Goal: Task Accomplishment & Management: Use online tool/utility

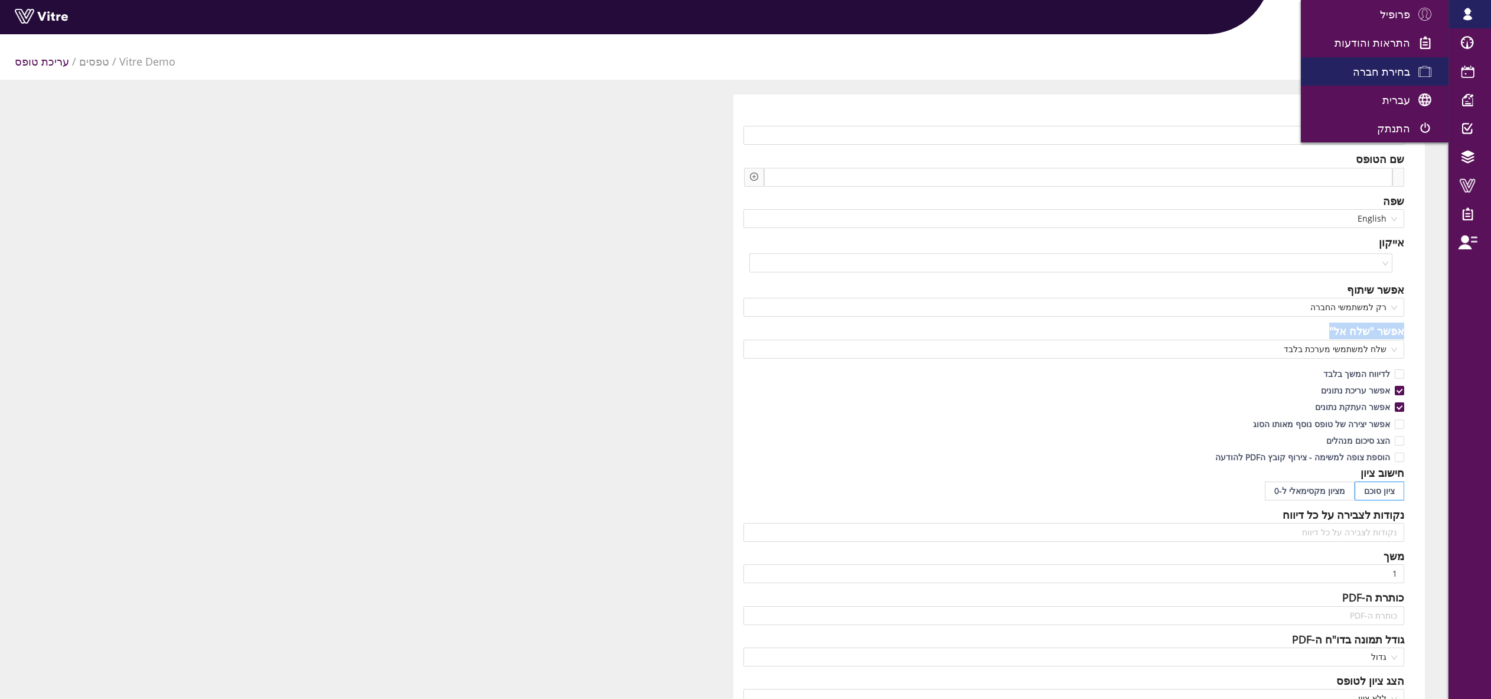
click at [1378, 75] on span "בחירת חברה" at bounding box center [1381, 71] width 57 height 14
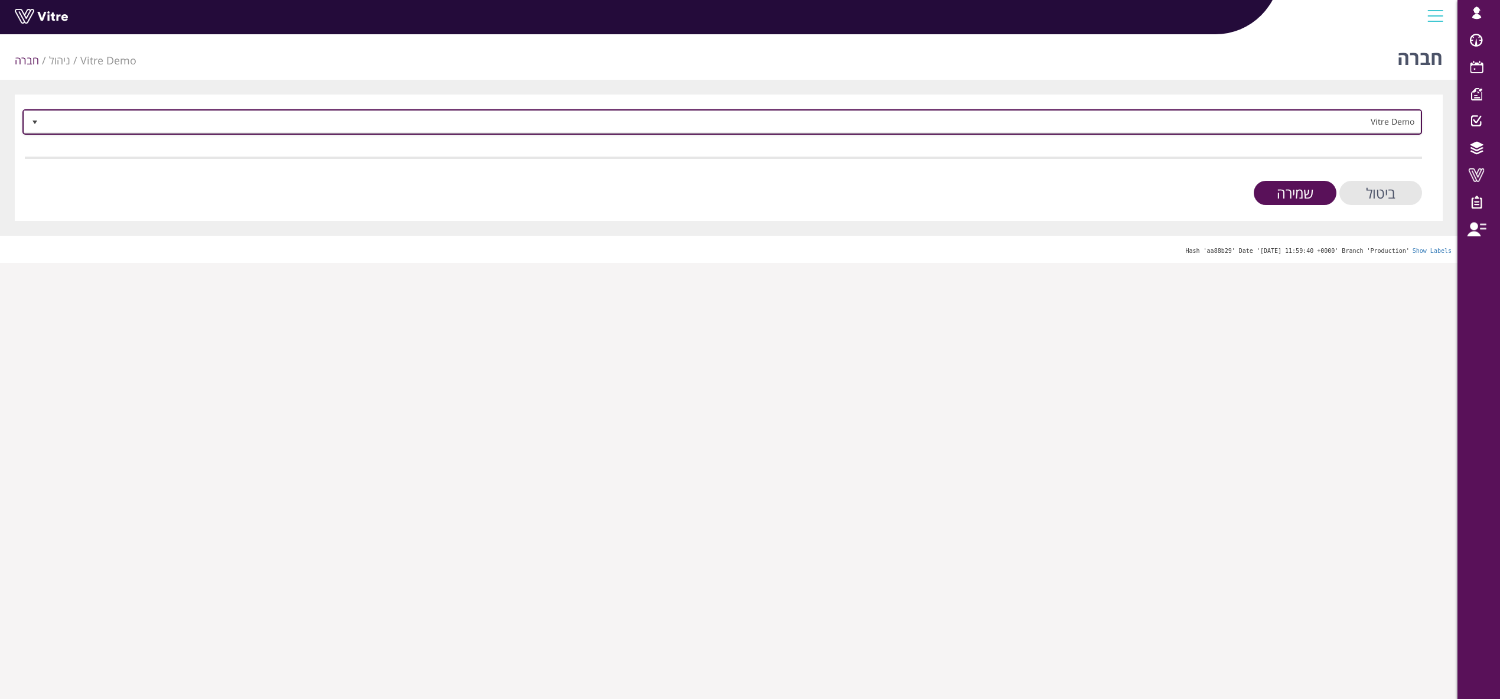
click at [1320, 120] on span "Vitre Demo" at bounding box center [733, 121] width 1376 height 21
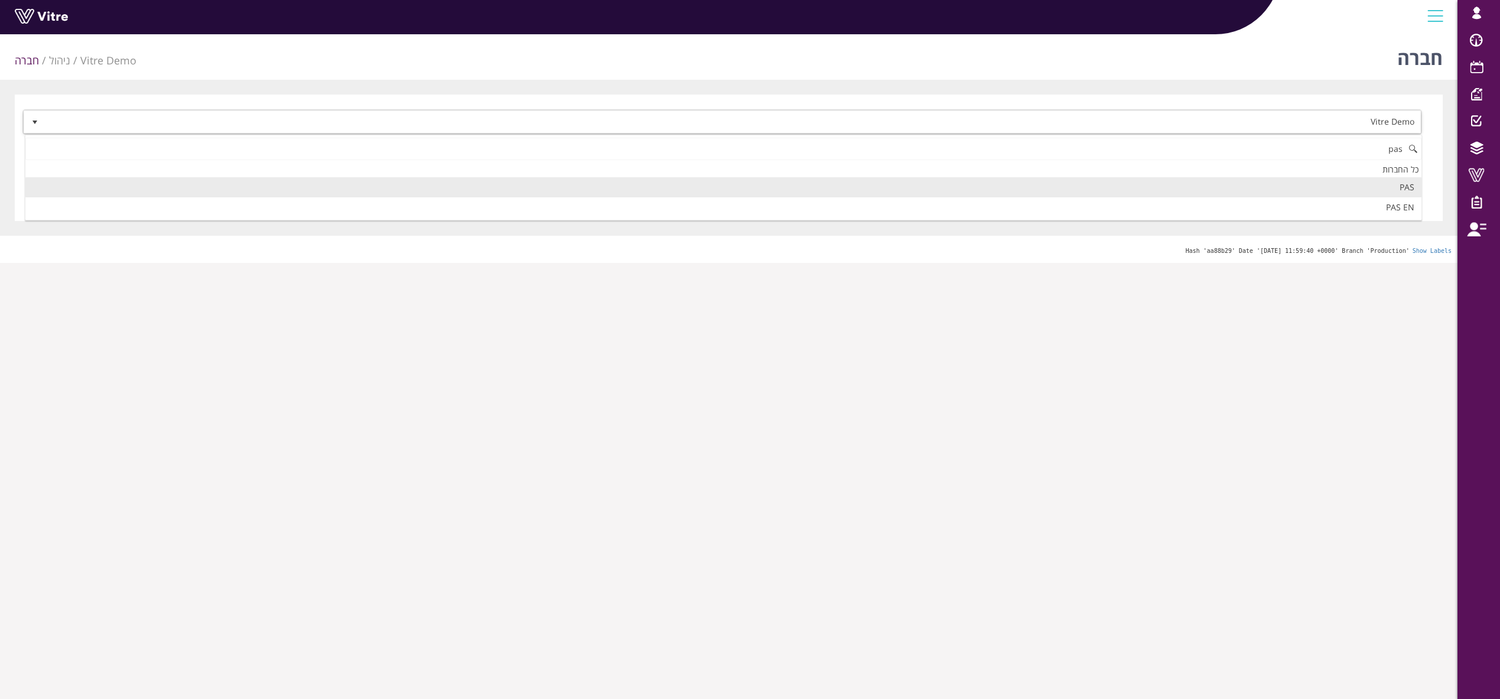
click at [1348, 182] on li "PAS" at bounding box center [723, 187] width 1396 height 20
type input "pas"
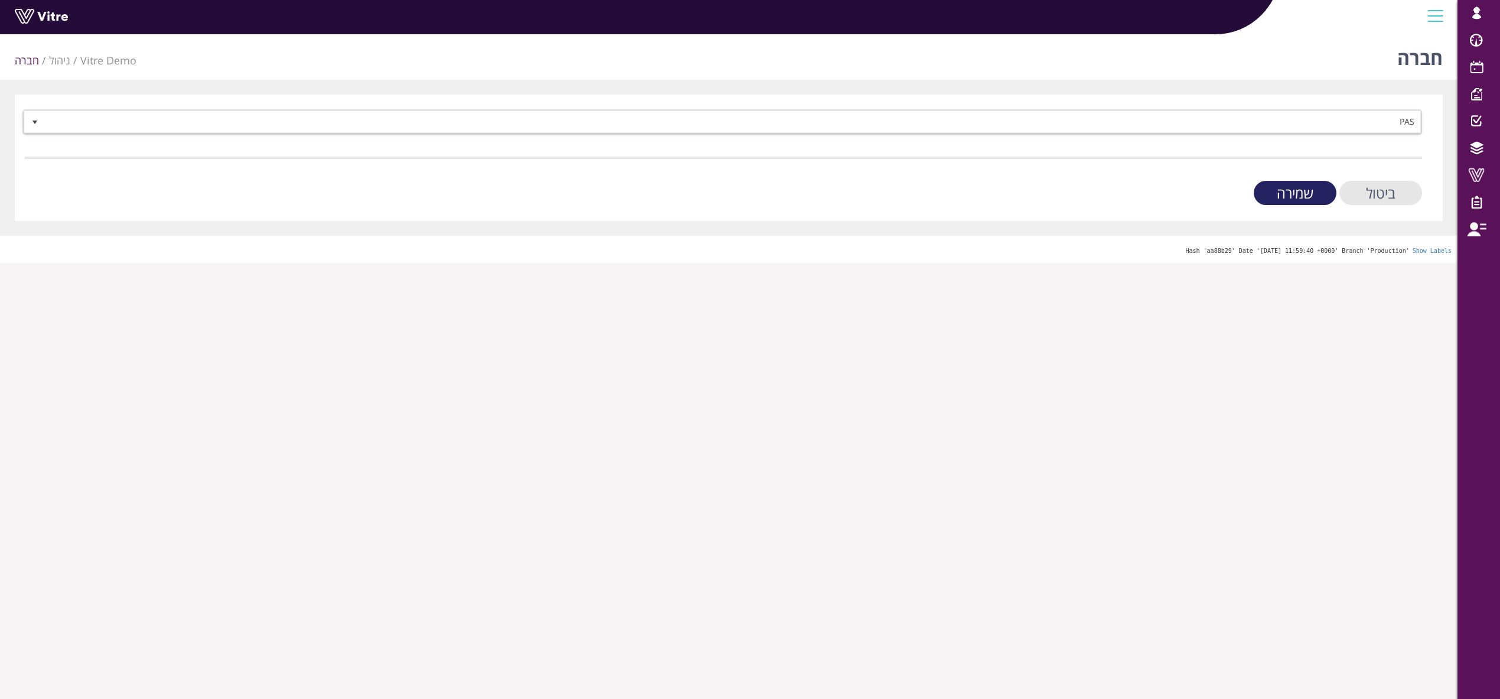
click at [1308, 194] on input "שמירה" at bounding box center [1295, 193] width 83 height 24
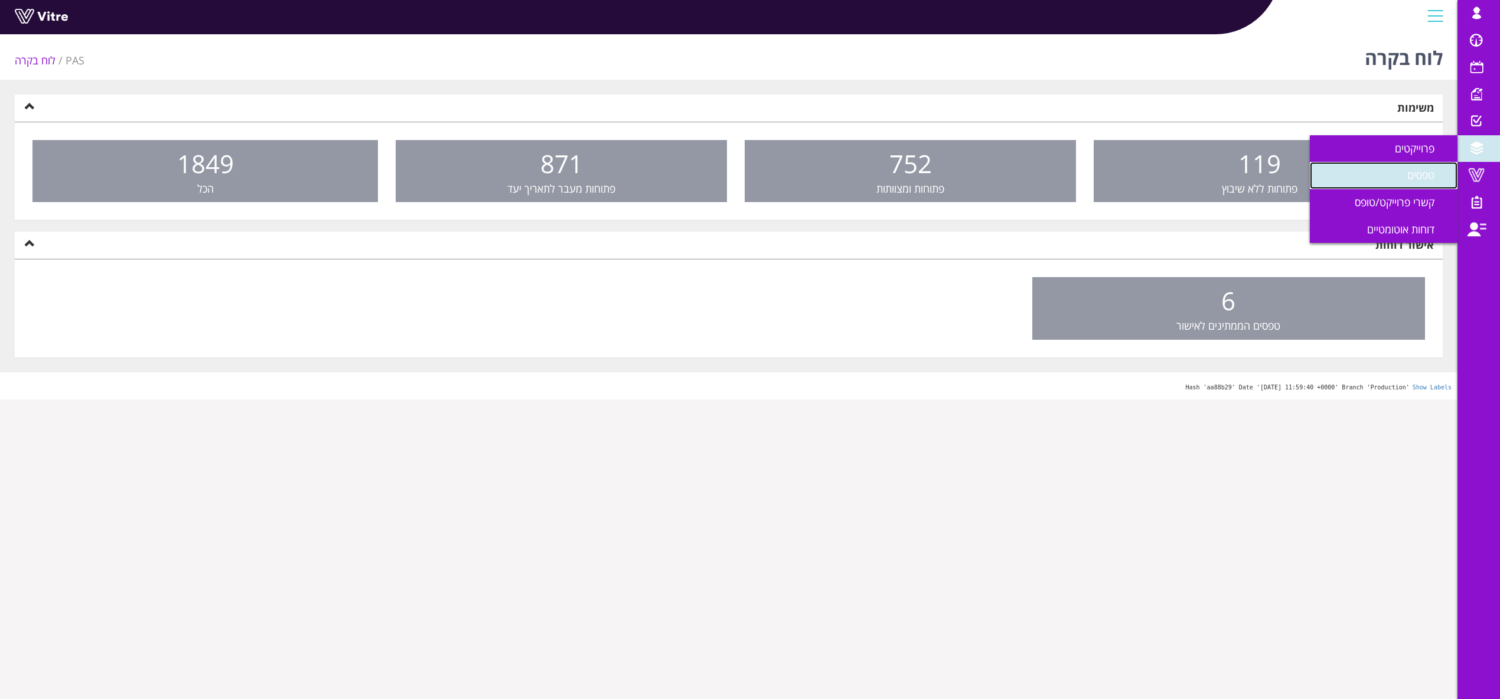
click at [1444, 177] on span "טפסים" at bounding box center [1427, 175] width 41 height 14
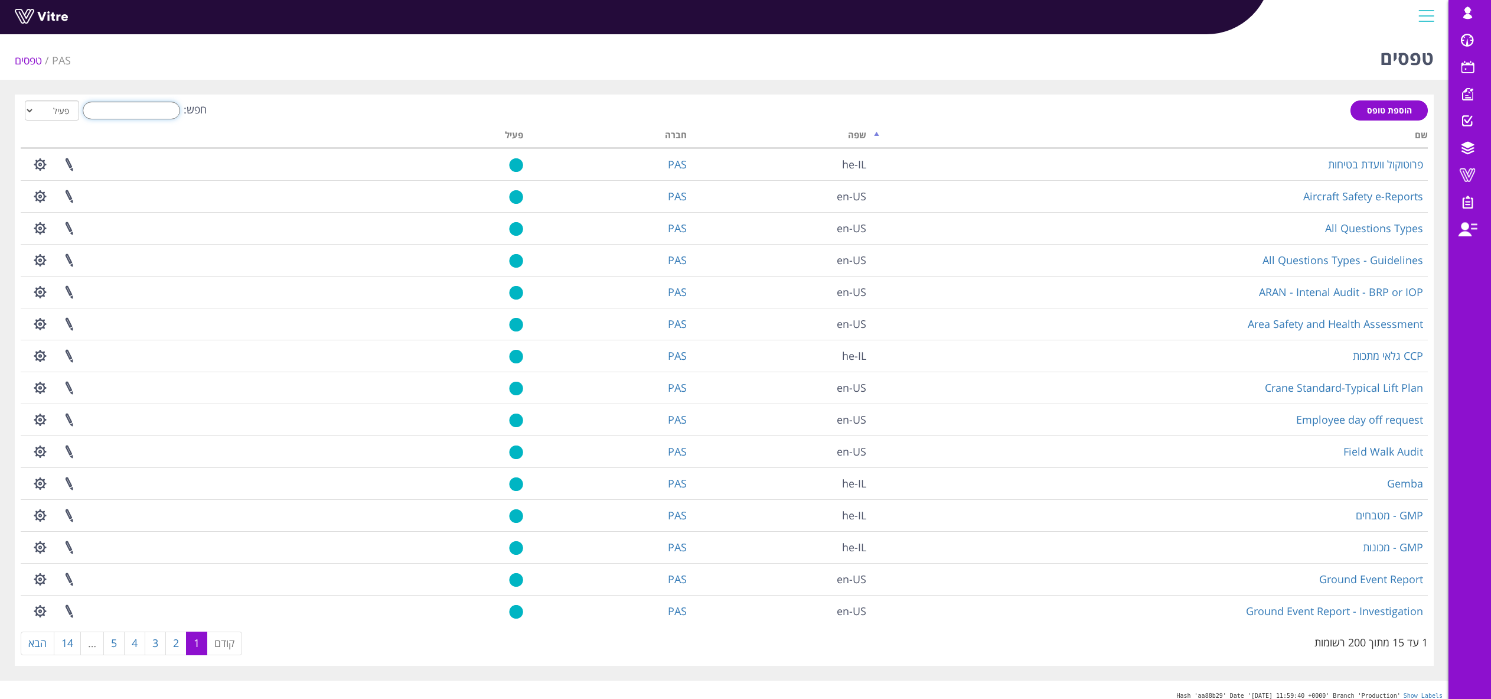
click at [135, 110] on input "חפש:" at bounding box center [131, 111] width 97 height 18
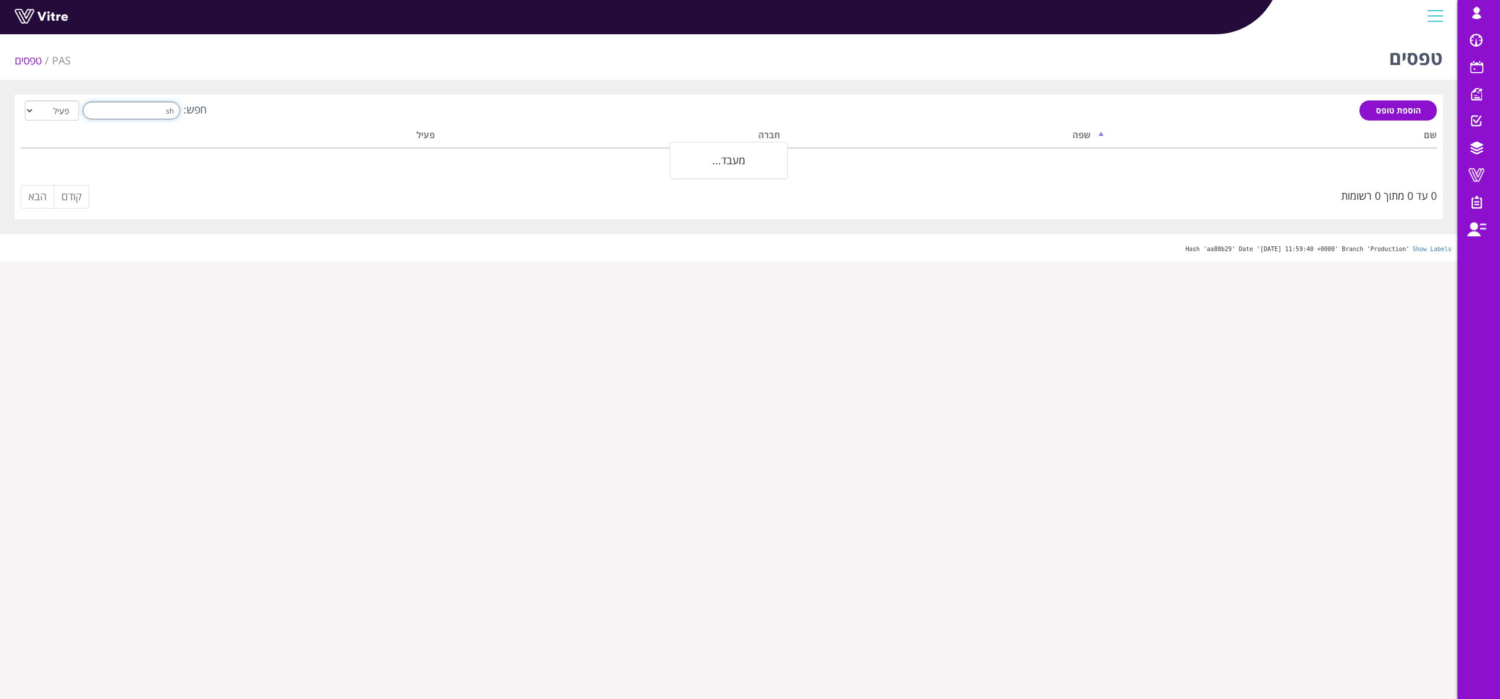
type input "s"
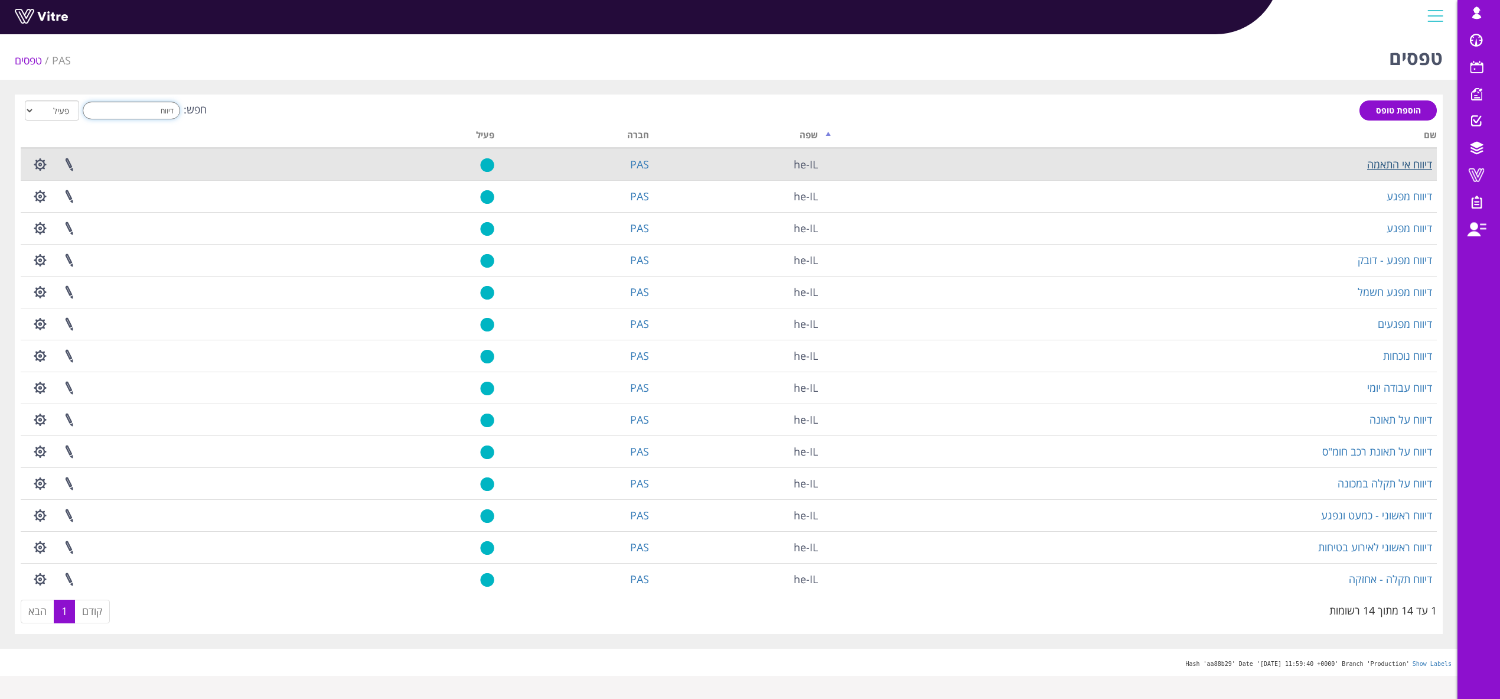
type input "דיווח"
click at [1405, 164] on link "דיווח אי התאמה" at bounding box center [1399, 164] width 65 height 14
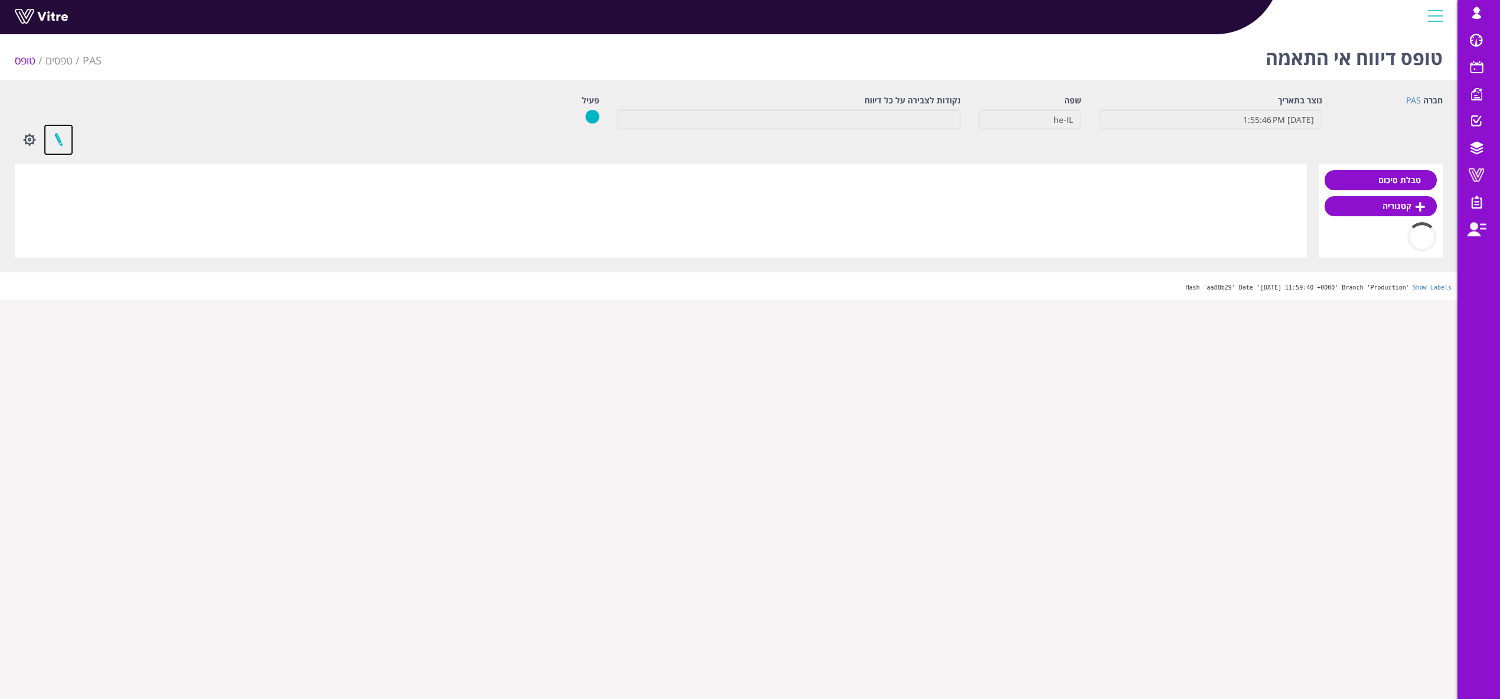
click at [59, 144] on link at bounding box center [59, 139] width 30 height 31
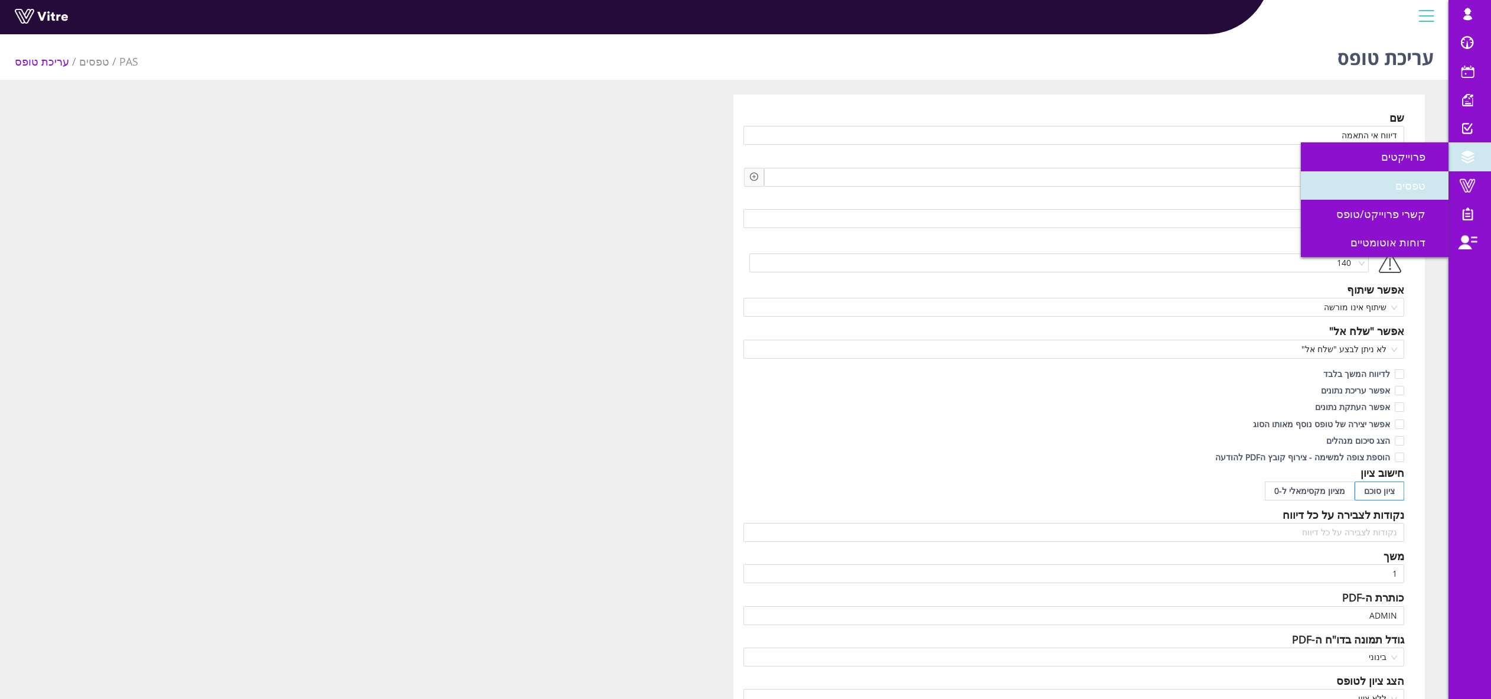
click at [1413, 190] on span "טפסים" at bounding box center [1417, 185] width 44 height 14
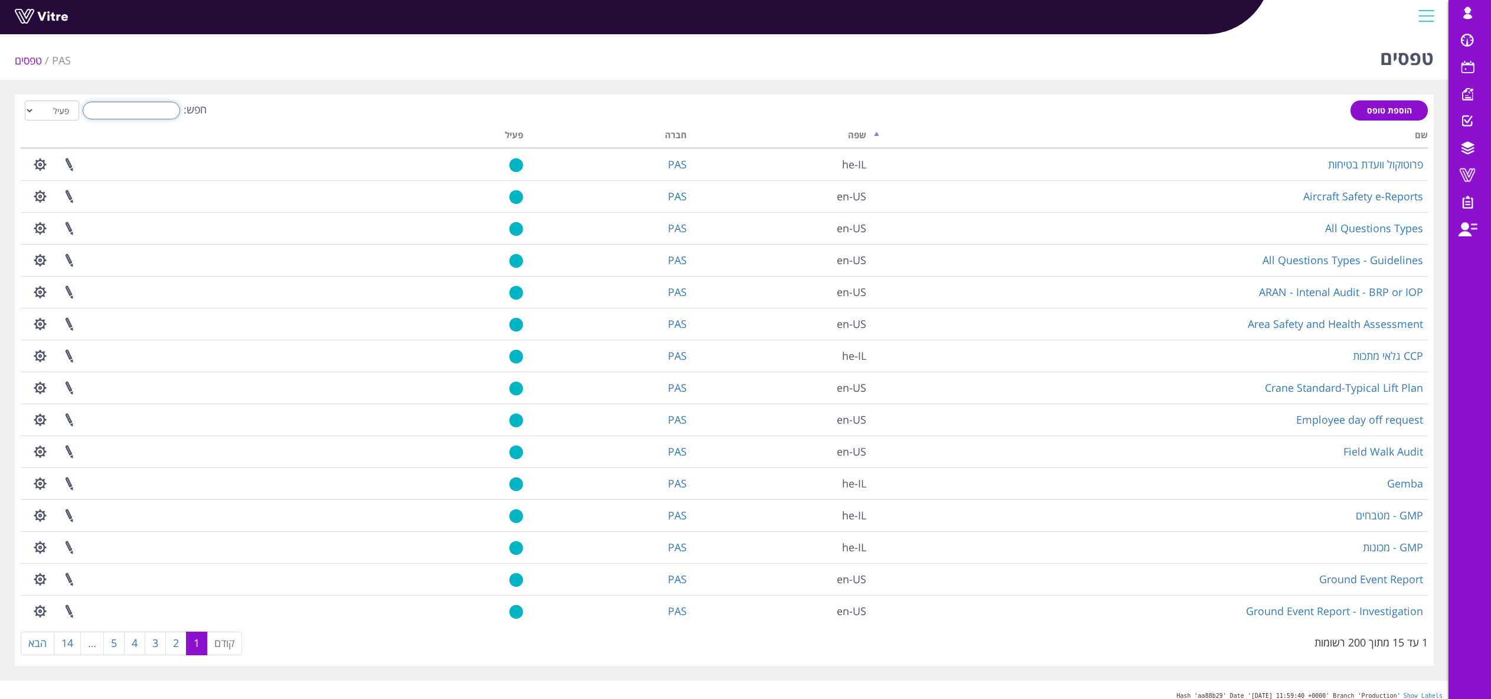
click at [156, 108] on input "חפש:" at bounding box center [131, 111] width 97 height 18
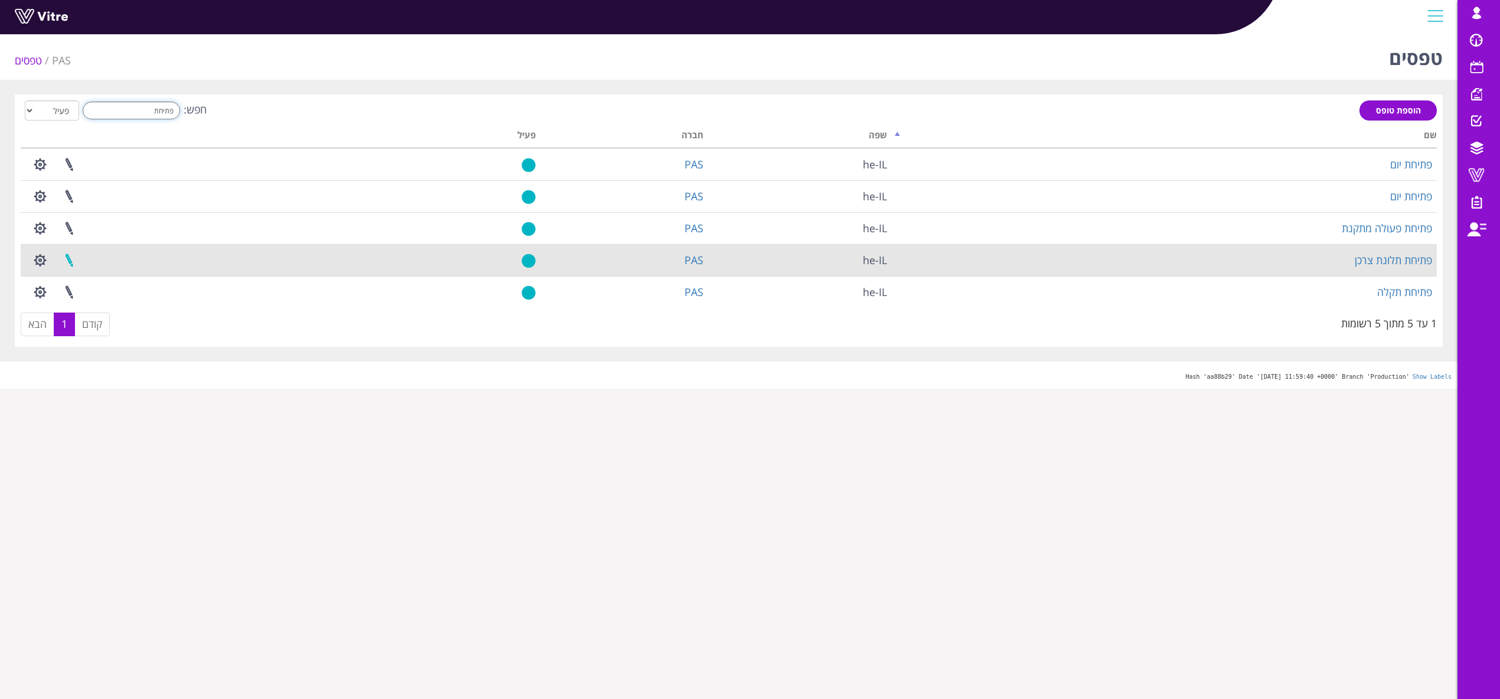
type input "פתיחת"
click at [75, 260] on link at bounding box center [69, 259] width 30 height 31
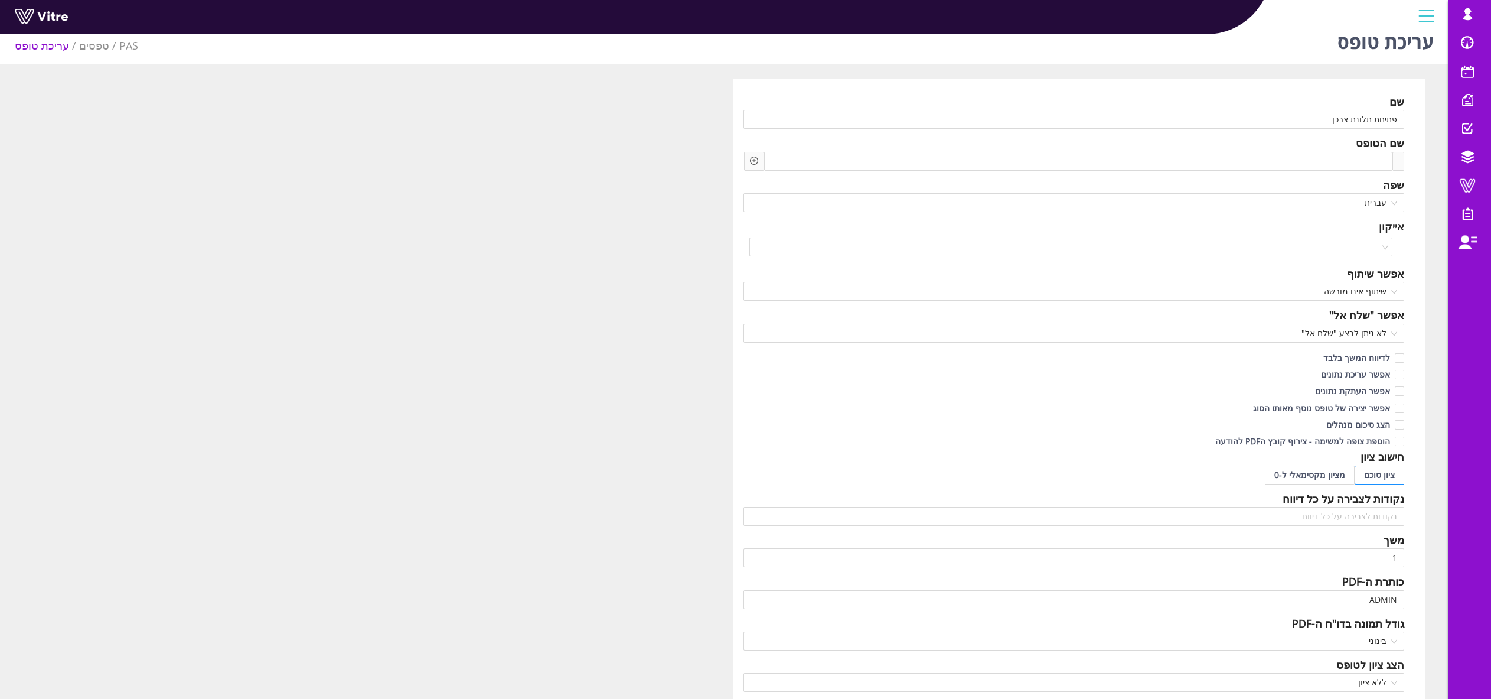
scroll to position [37, 0]
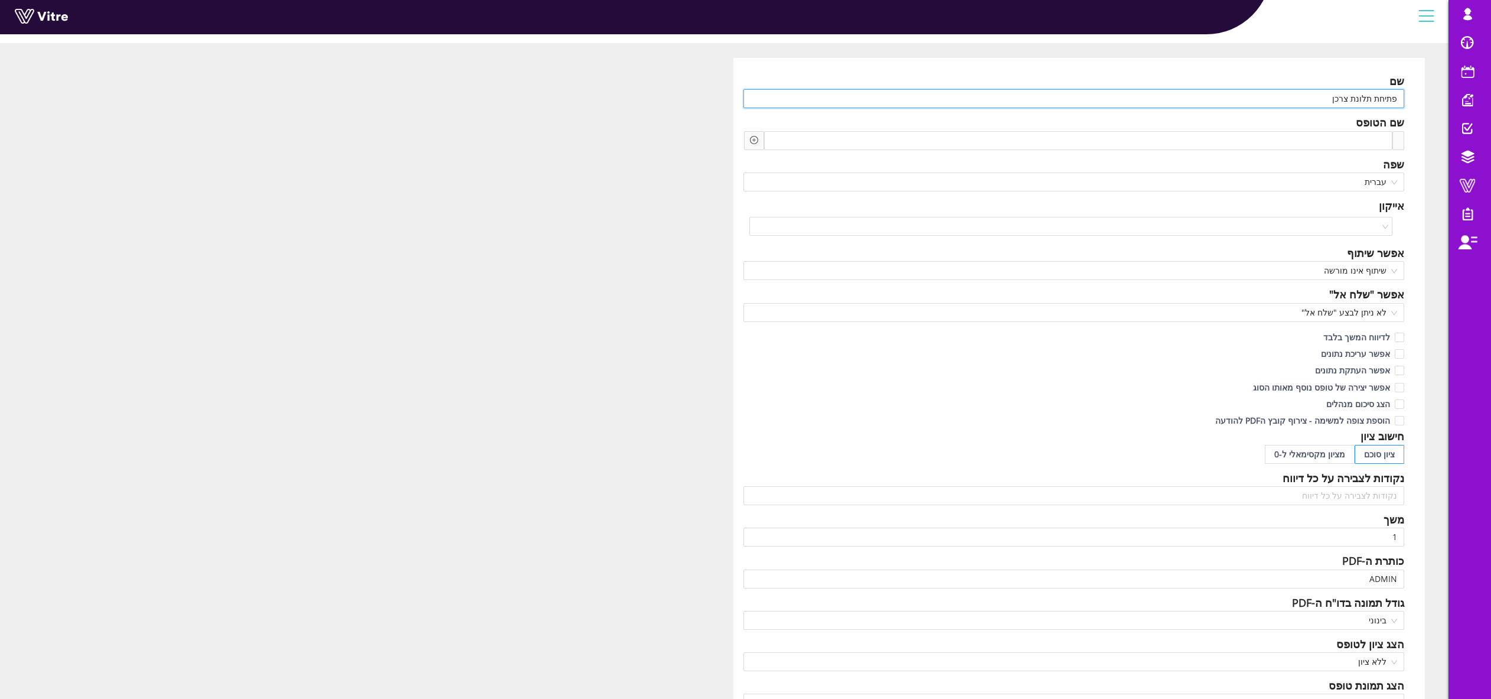
click at [1369, 96] on input "פתיחת תלונת צרכן" at bounding box center [1073, 98] width 661 height 19
click at [1382, 579] on input "ADMIN" at bounding box center [1073, 578] width 661 height 19
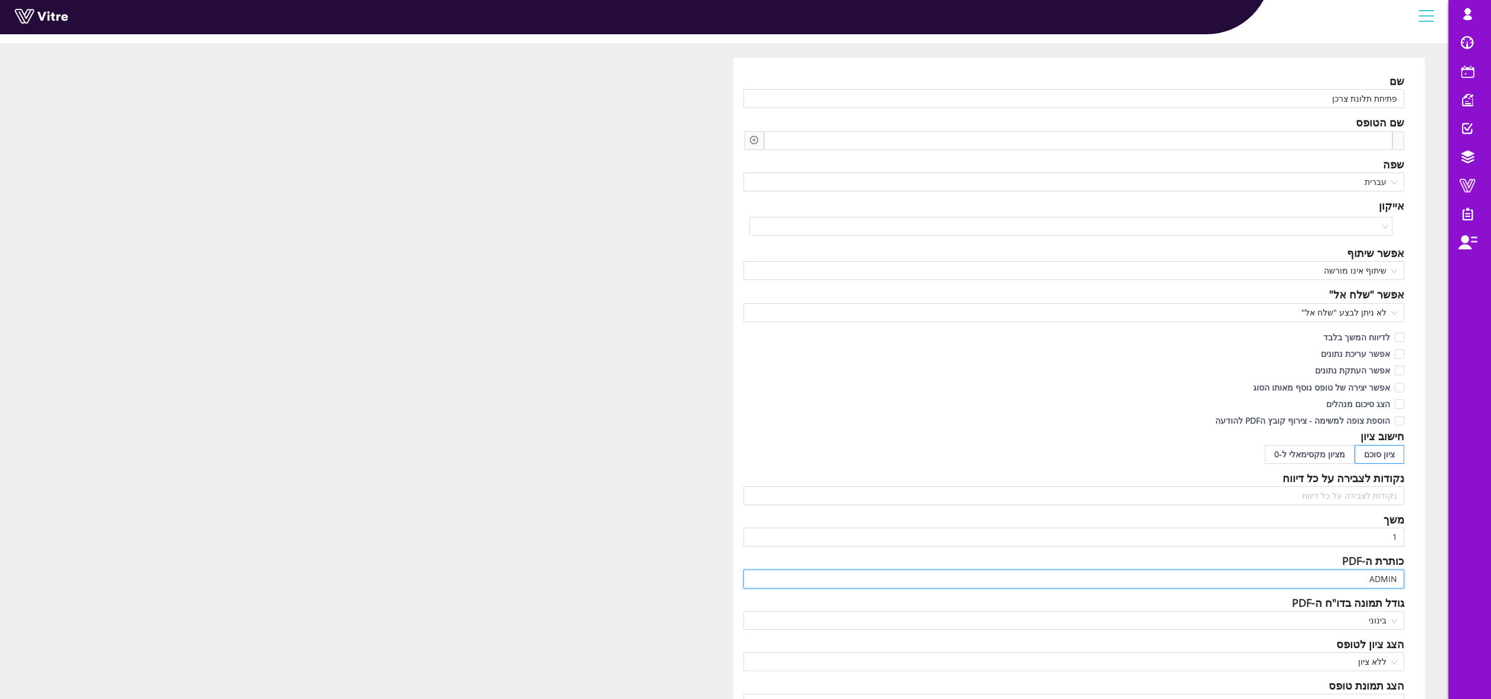
click at [1373, 579] on input "ADMIN" at bounding box center [1073, 578] width 661 height 19
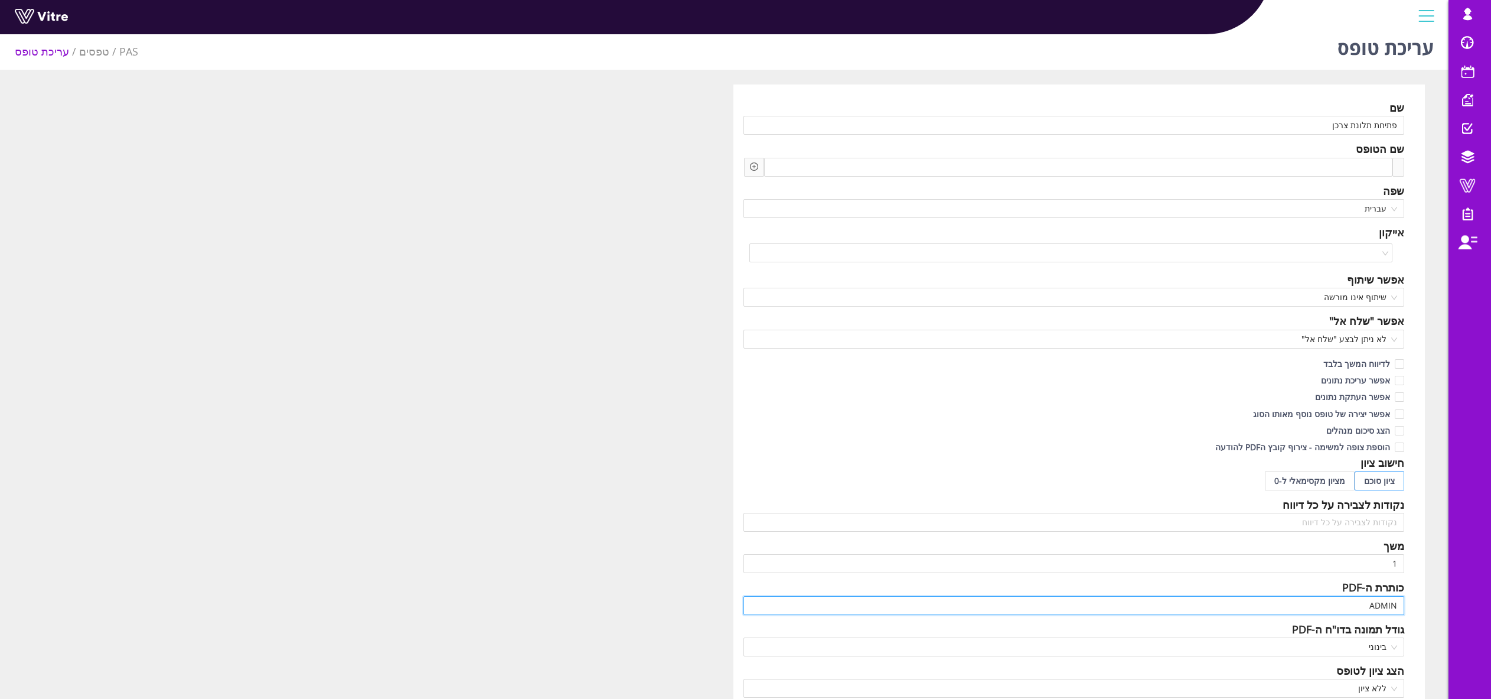
scroll to position [0, 0]
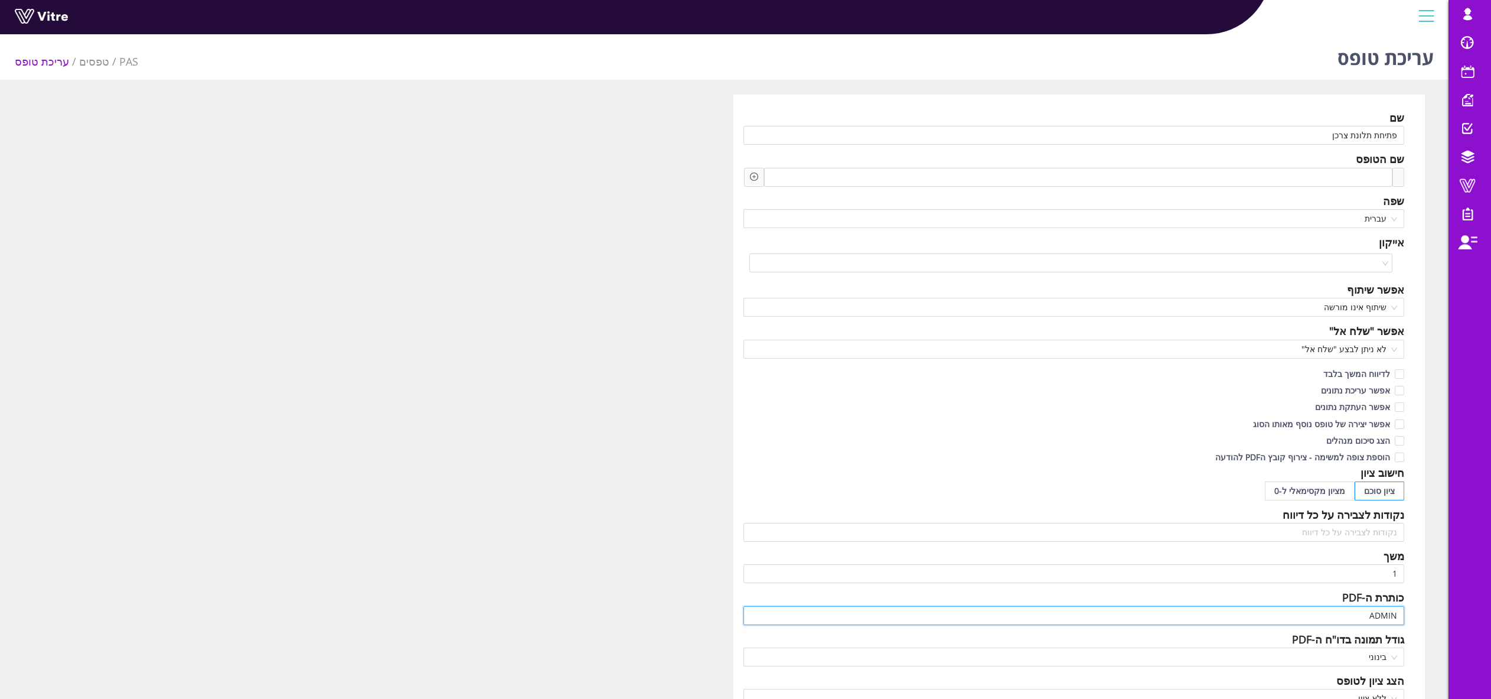
drag, startPoint x: 1361, startPoint y: 613, endPoint x: 1410, endPoint y: 609, distance: 49.2
click at [1410, 609] on div "שם פתיחת תלונת צרכן שם הטופס שפה עברית אייקון אפשר שיתוף שיתוף אינו מורשה אפשר …" at bounding box center [1079, 519] width 692 height 851
click at [1378, 136] on input "פתיחת תלונת צרכן" at bounding box center [1073, 135] width 661 height 19
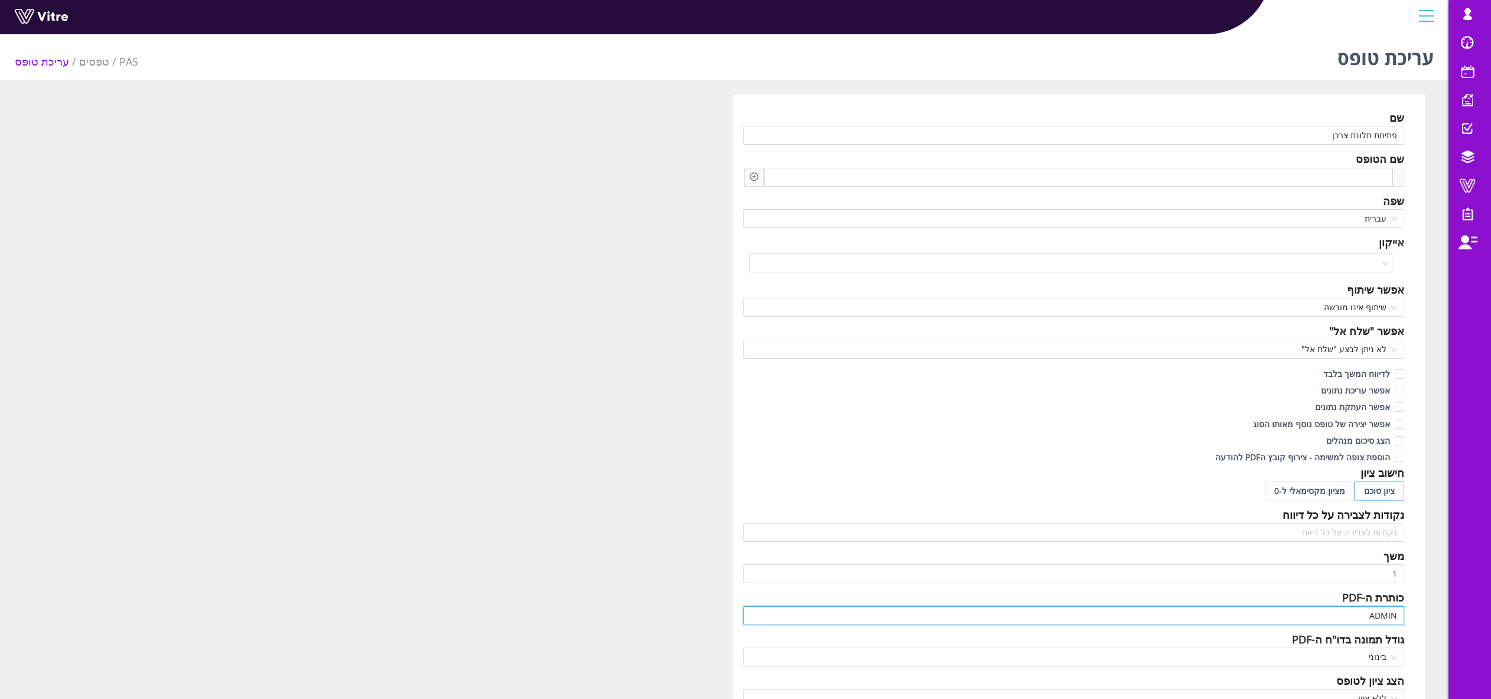
click at [1370, 613] on input "ADMIN" at bounding box center [1073, 615] width 661 height 19
paste input "פתיחת תלונת צרכן"
type input "פתיחת תלונת צרכן"
click at [1418, 602] on div "שם פתיחת תלונת צרכן שם הטופס שפה עברית אייקון אפשר שיתוף שיתוף אינו מורשה אפשר …" at bounding box center [1079, 519] width 692 height 851
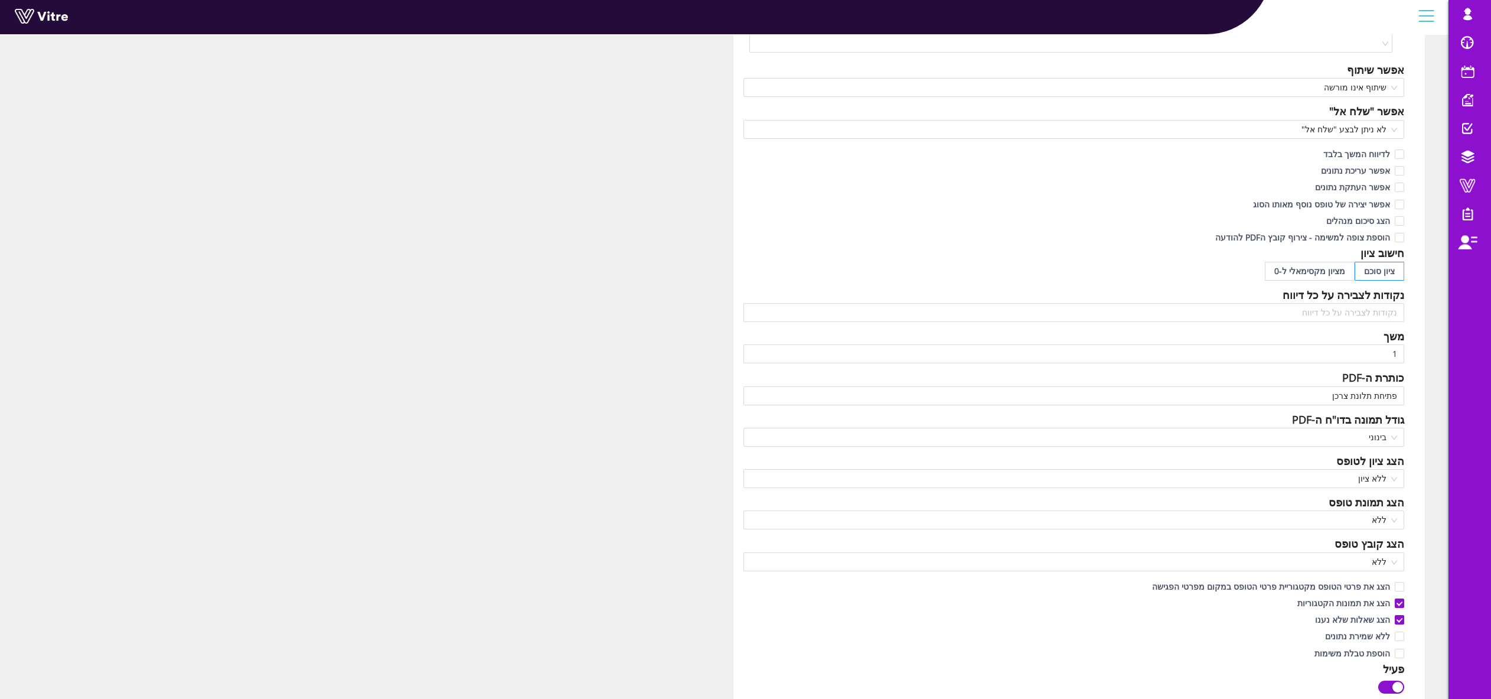
scroll to position [409, 0]
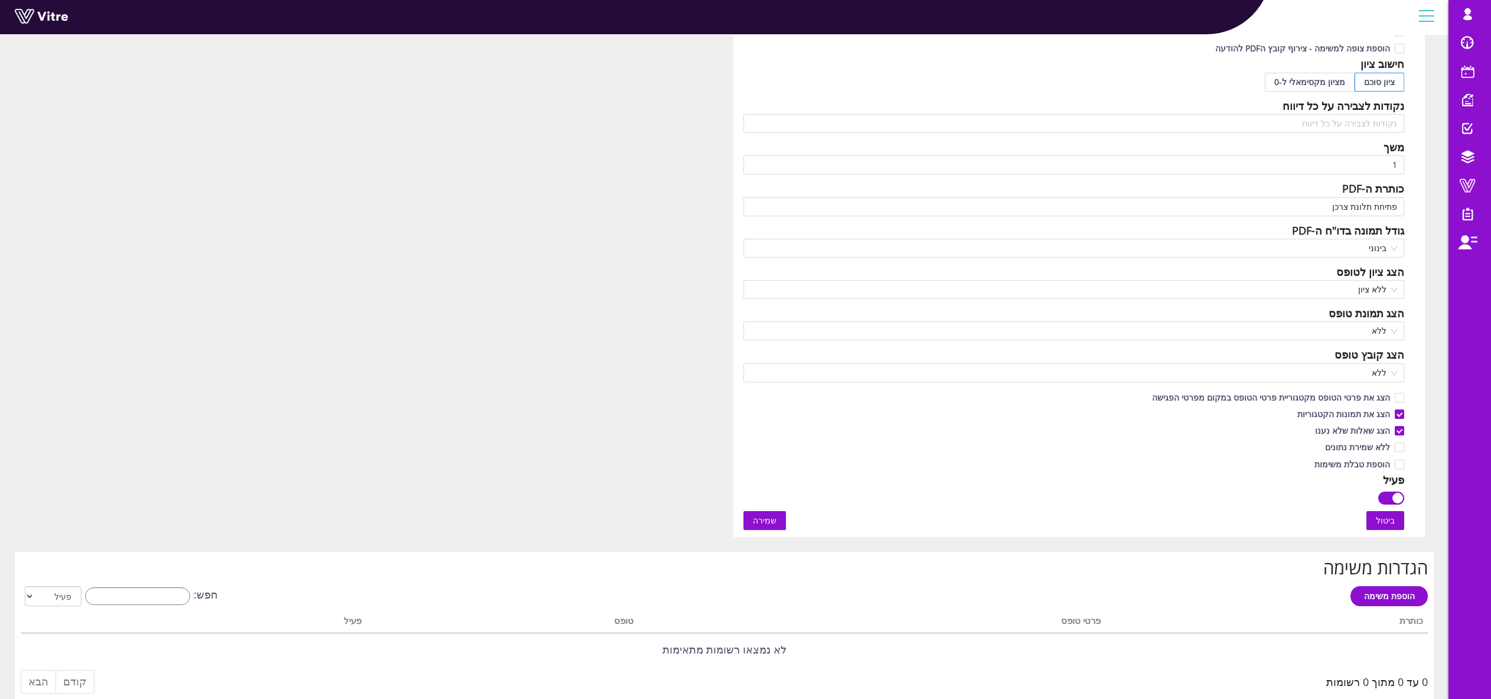
click at [763, 523] on span "שמירה" at bounding box center [765, 520] width 24 height 13
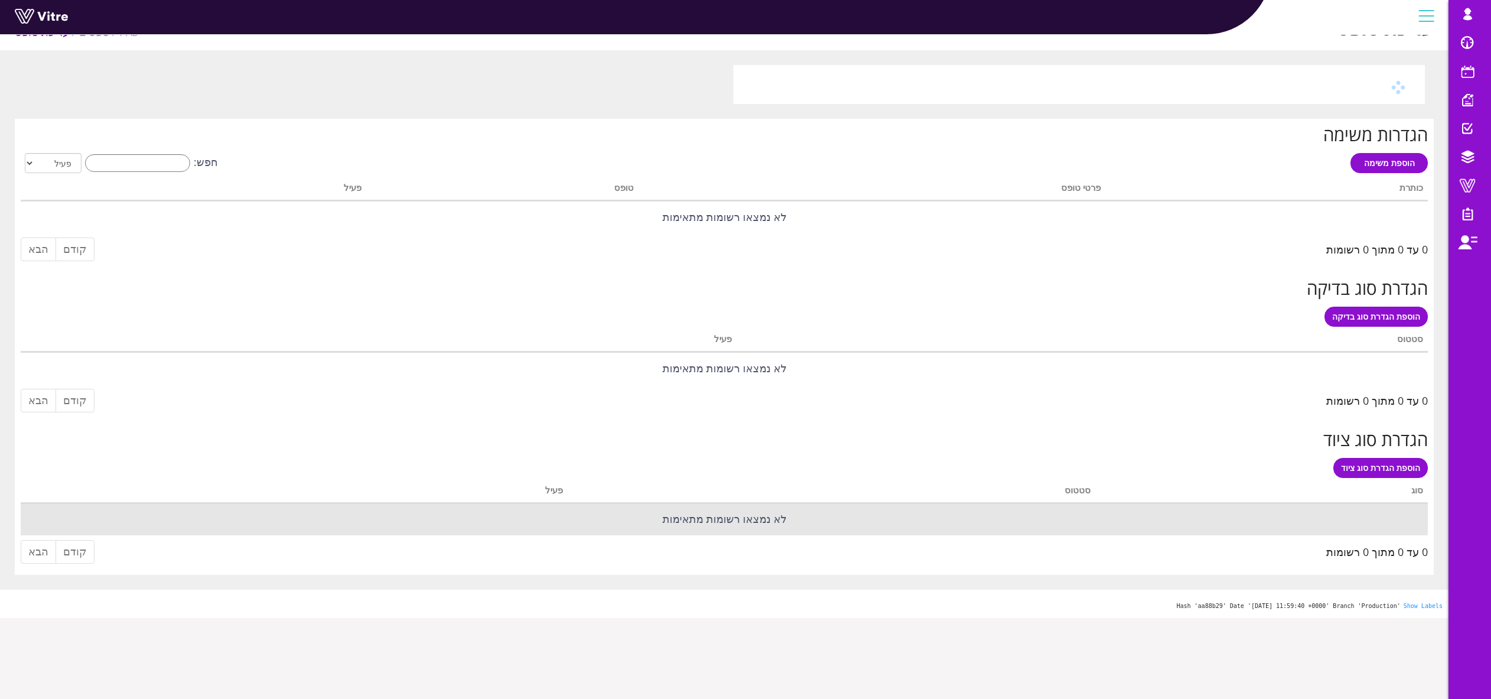
scroll to position [0, 0]
